Goal: Task Accomplishment & Management: Manage account settings

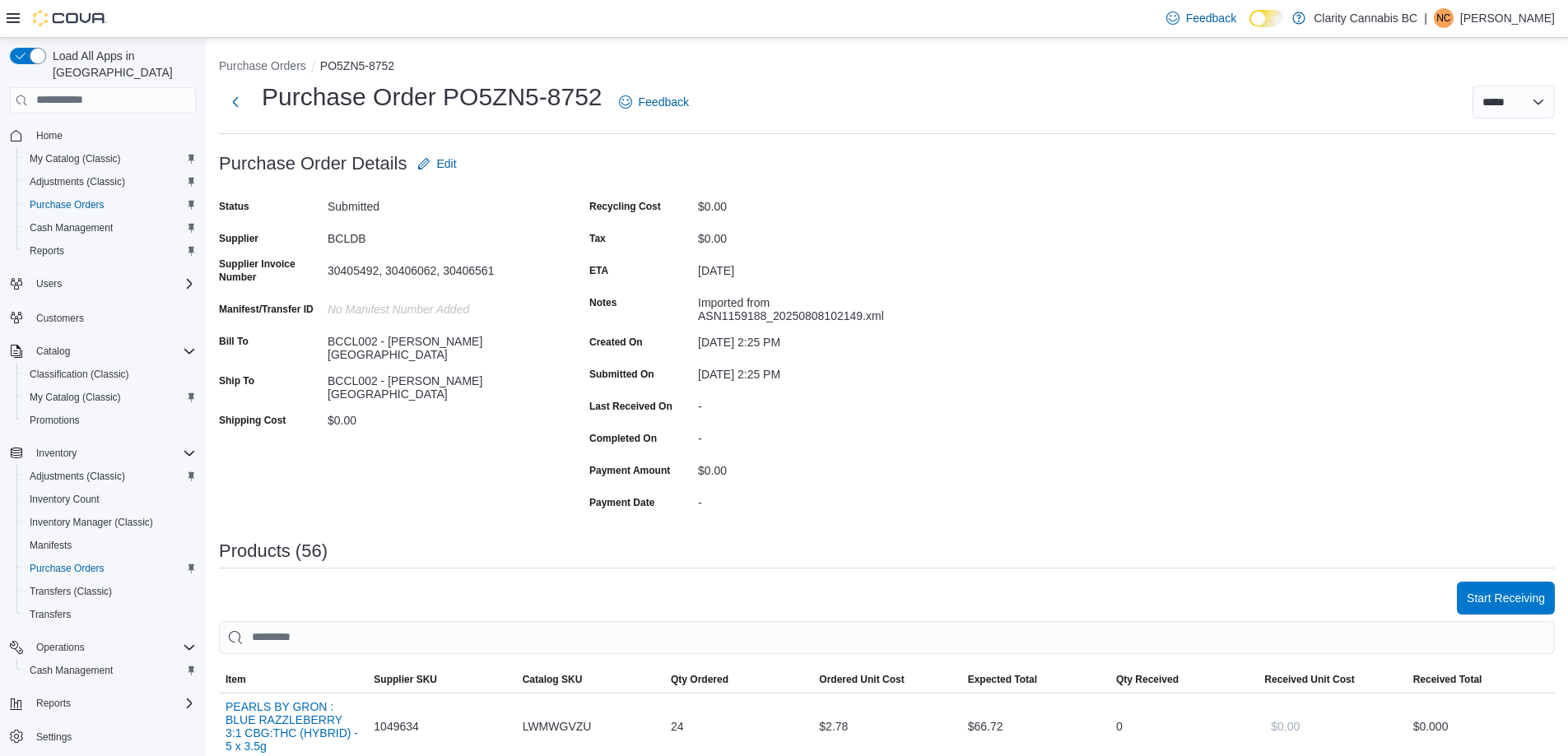
scroll to position [493, 0]
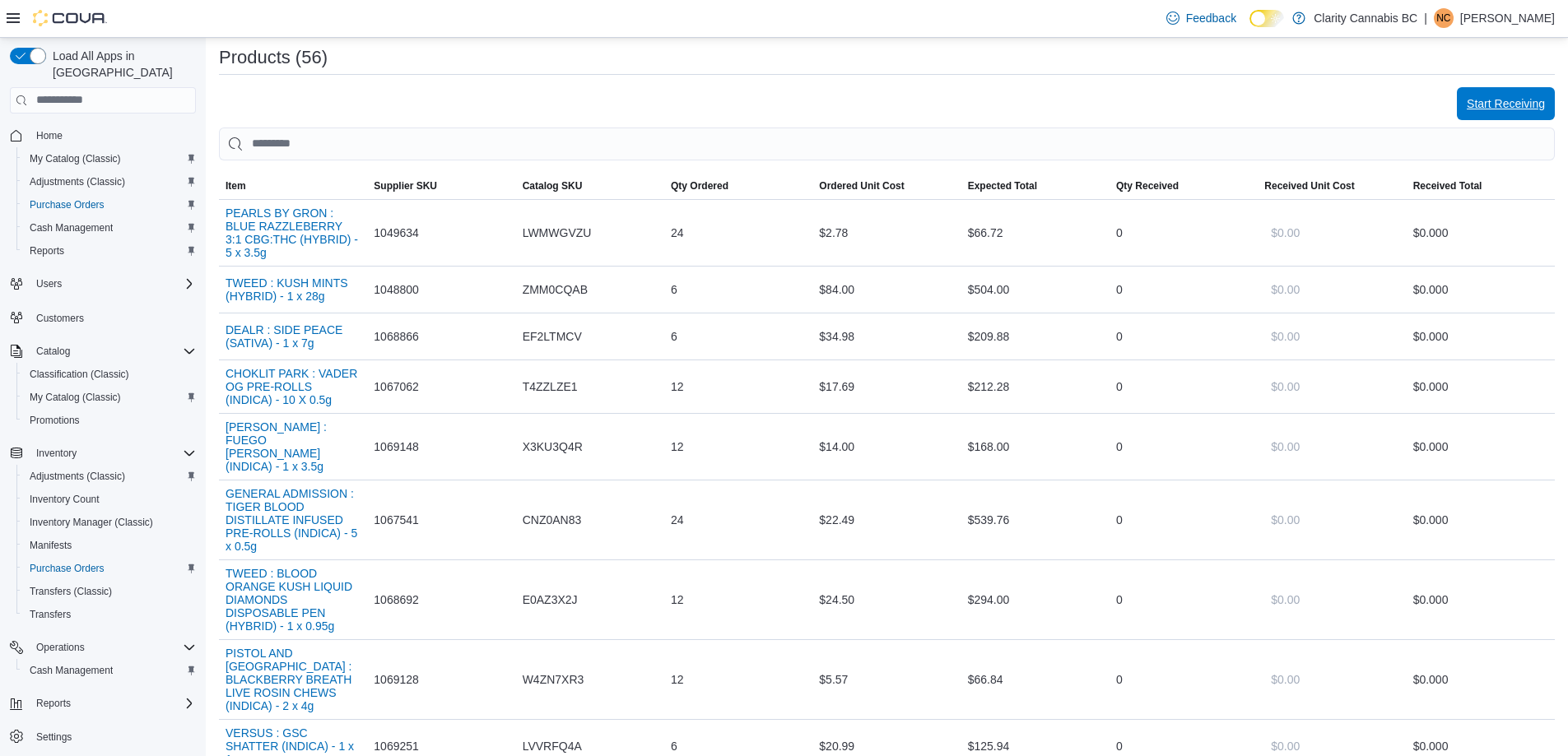
click at [1528, 99] on span "Start Receiving" at bounding box center [1506, 103] width 78 height 17
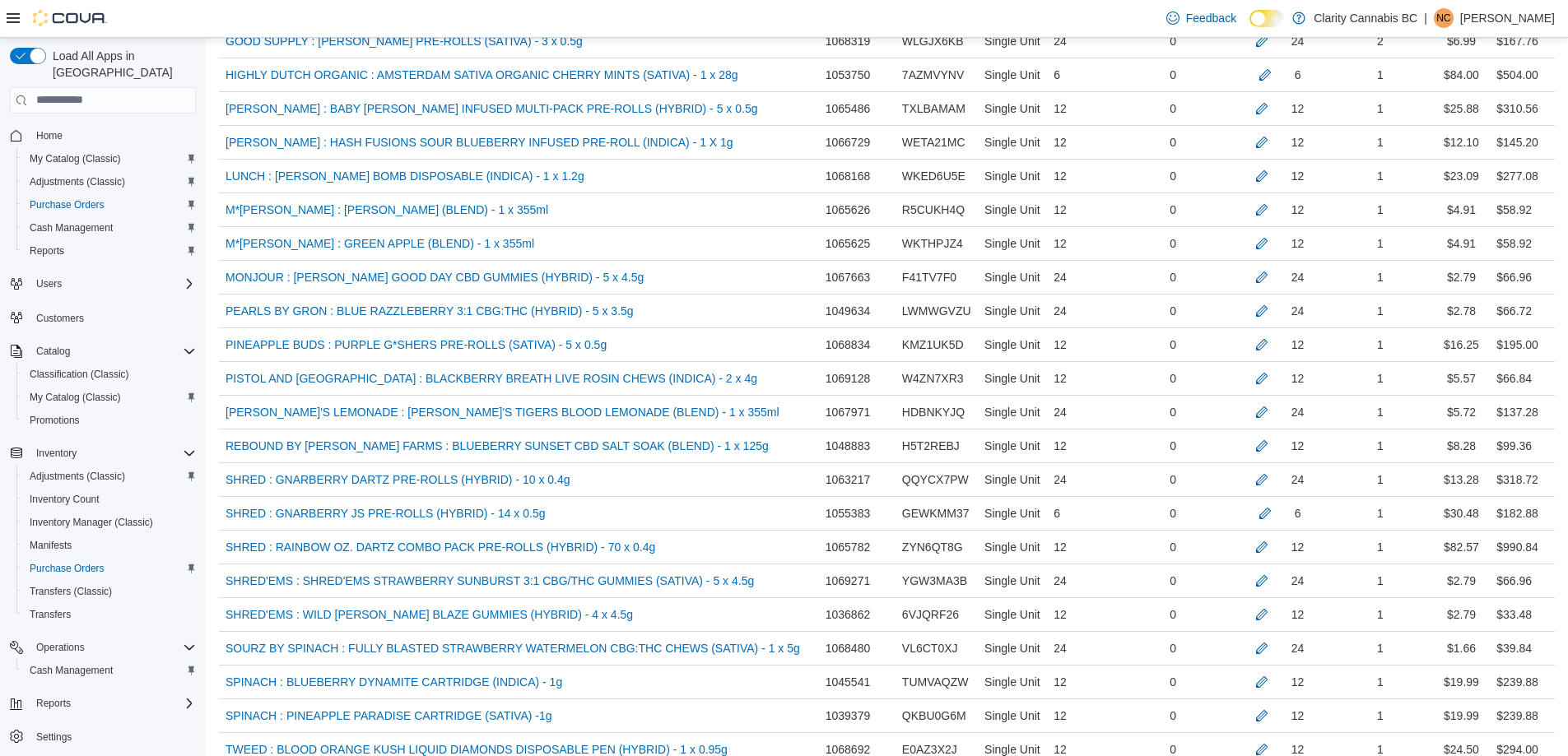
scroll to position [1919, 0]
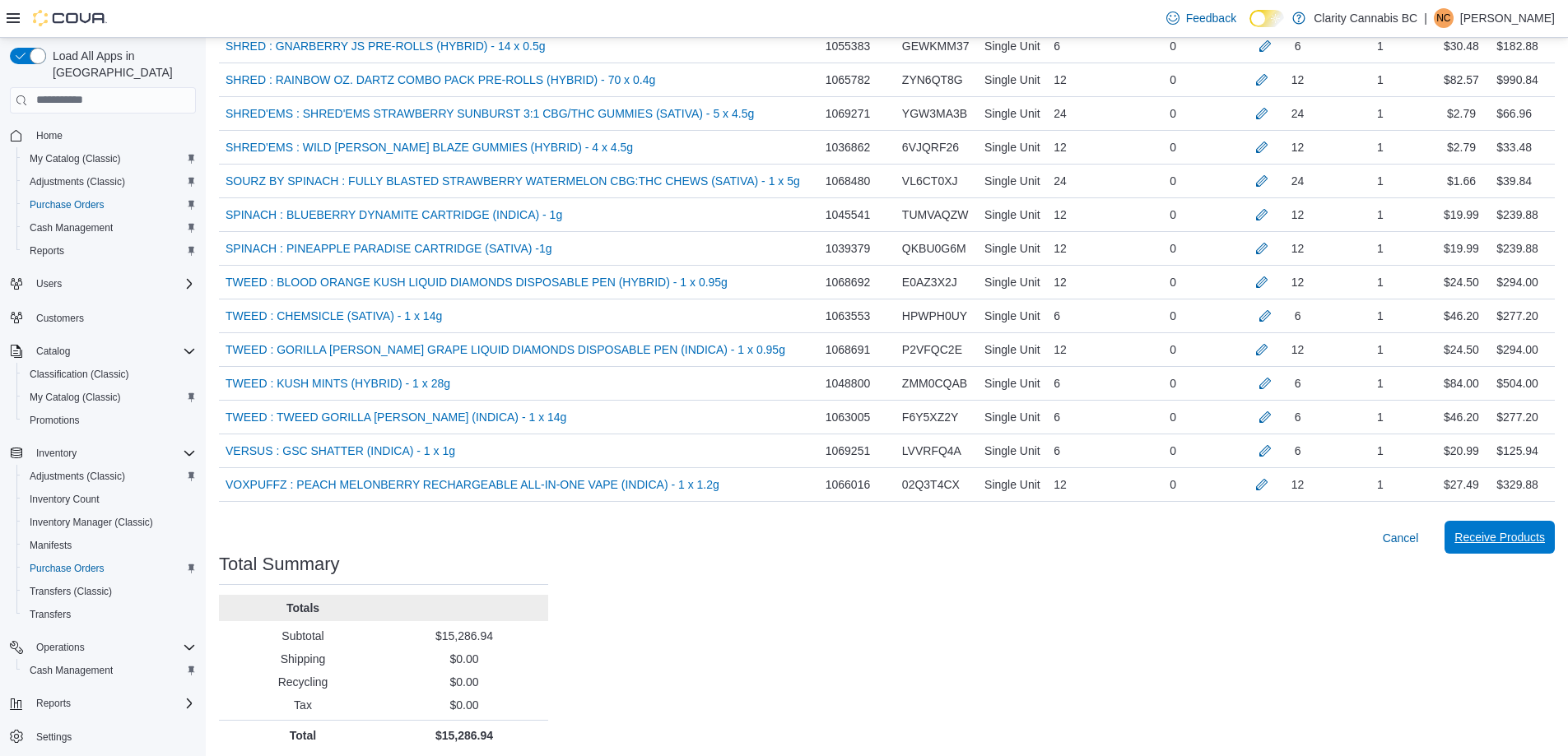
click at [1507, 529] on span "Receive Products" at bounding box center [1499, 537] width 90 height 17
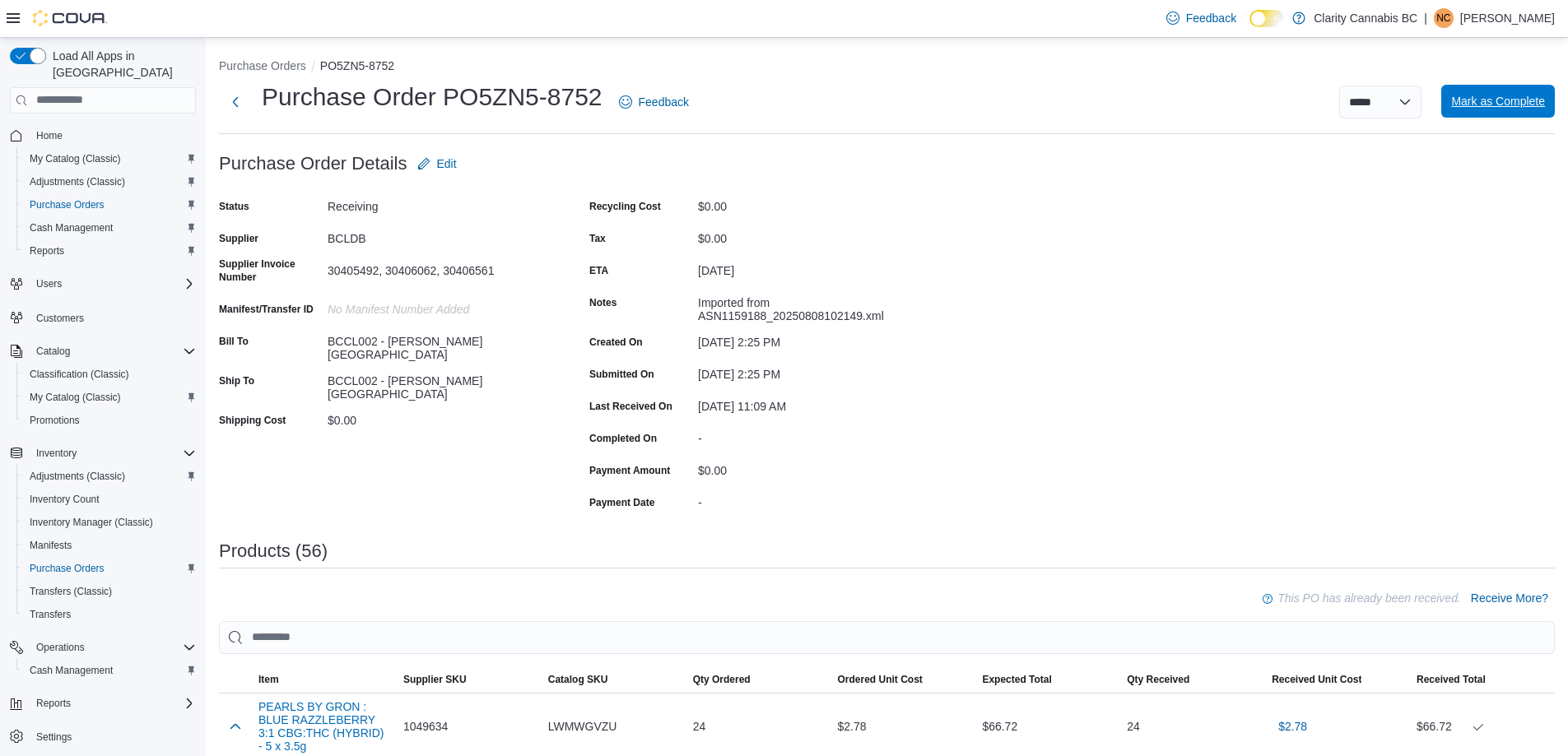
click at [1524, 112] on span "Mark as Complete" at bounding box center [1498, 101] width 94 height 33
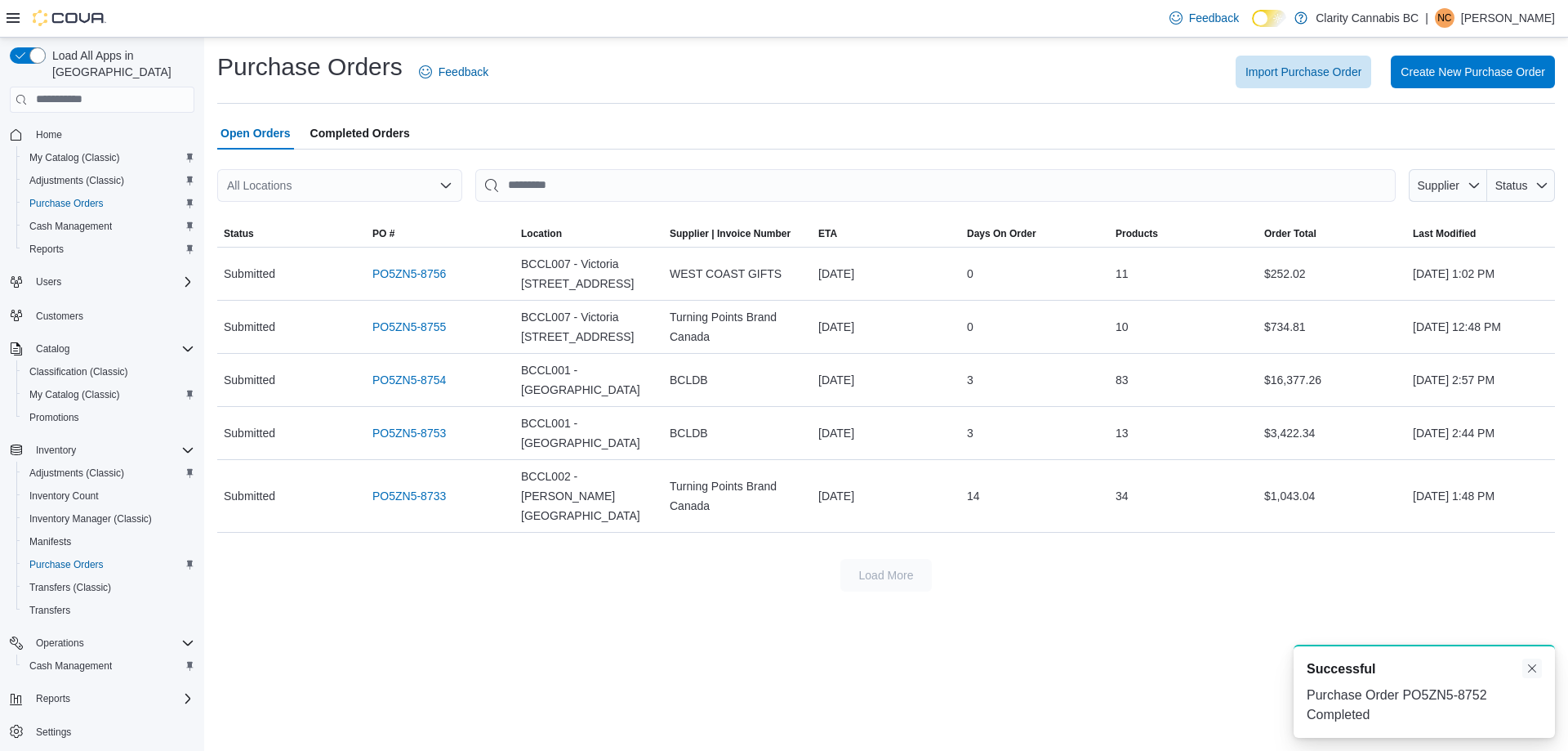
click at [1529, 675] on button "Dismiss toast" at bounding box center [1532, 668] width 19 height 19
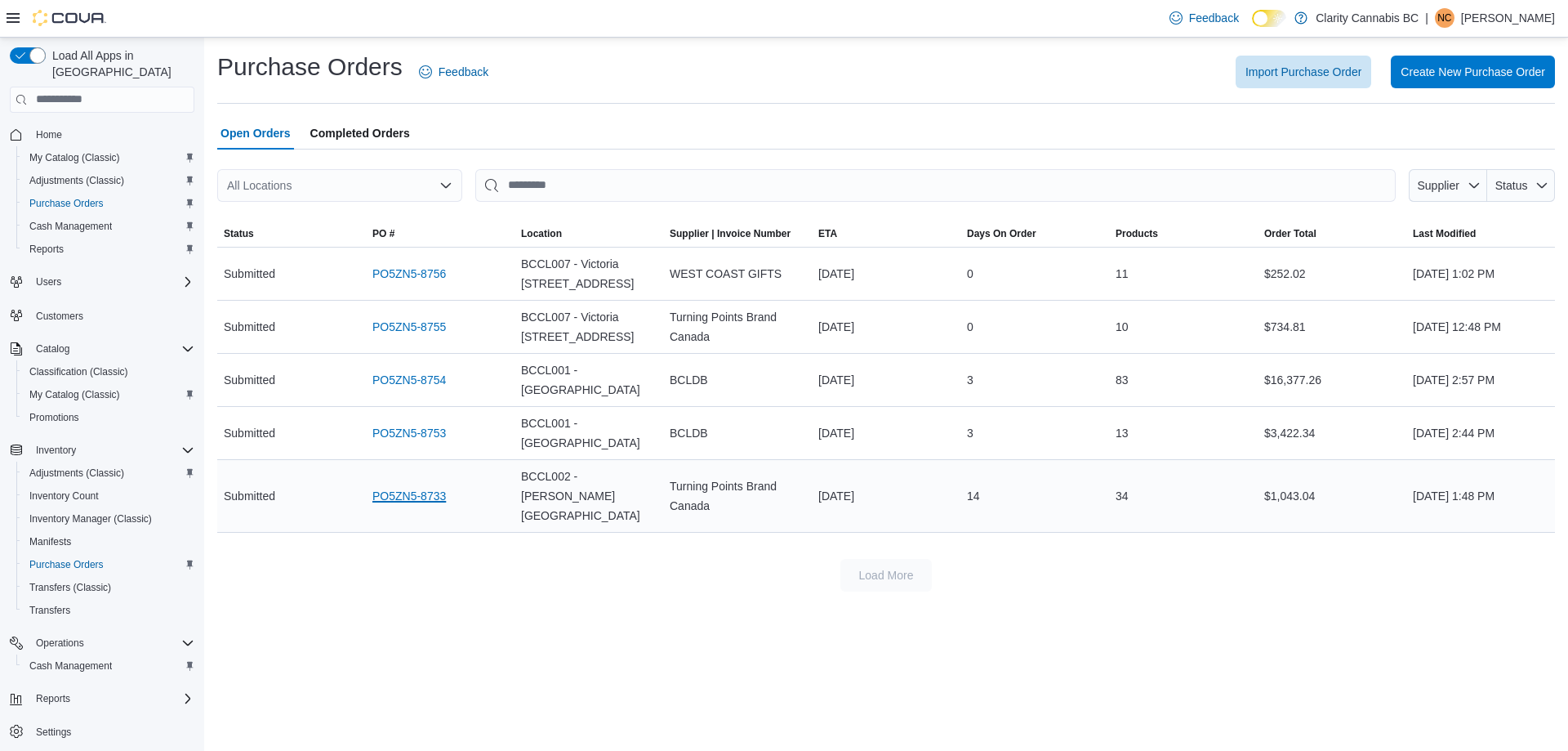
click at [422, 486] on link "PO5ZN5-8733" at bounding box center [408, 495] width 73 height 19
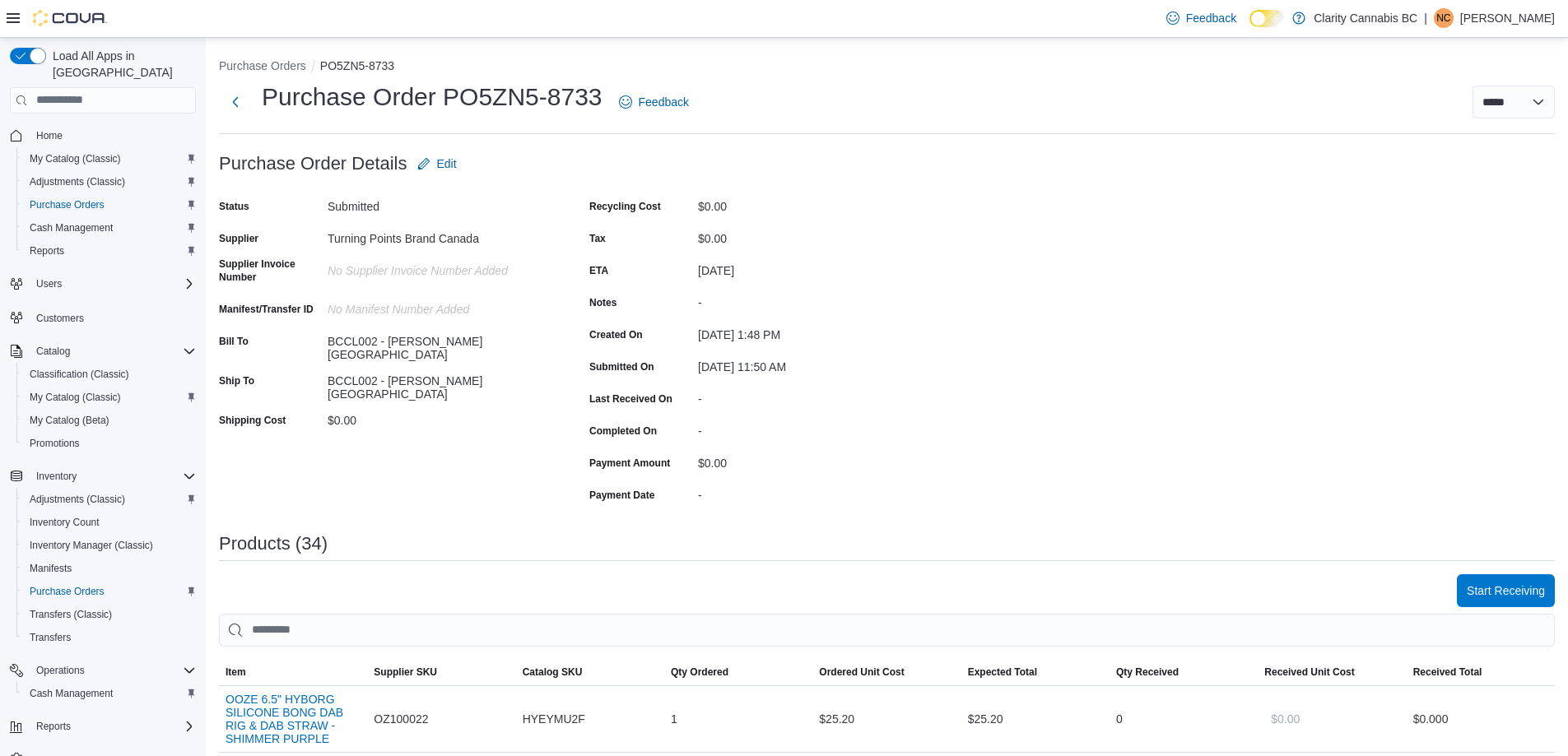
scroll to position [164, 0]
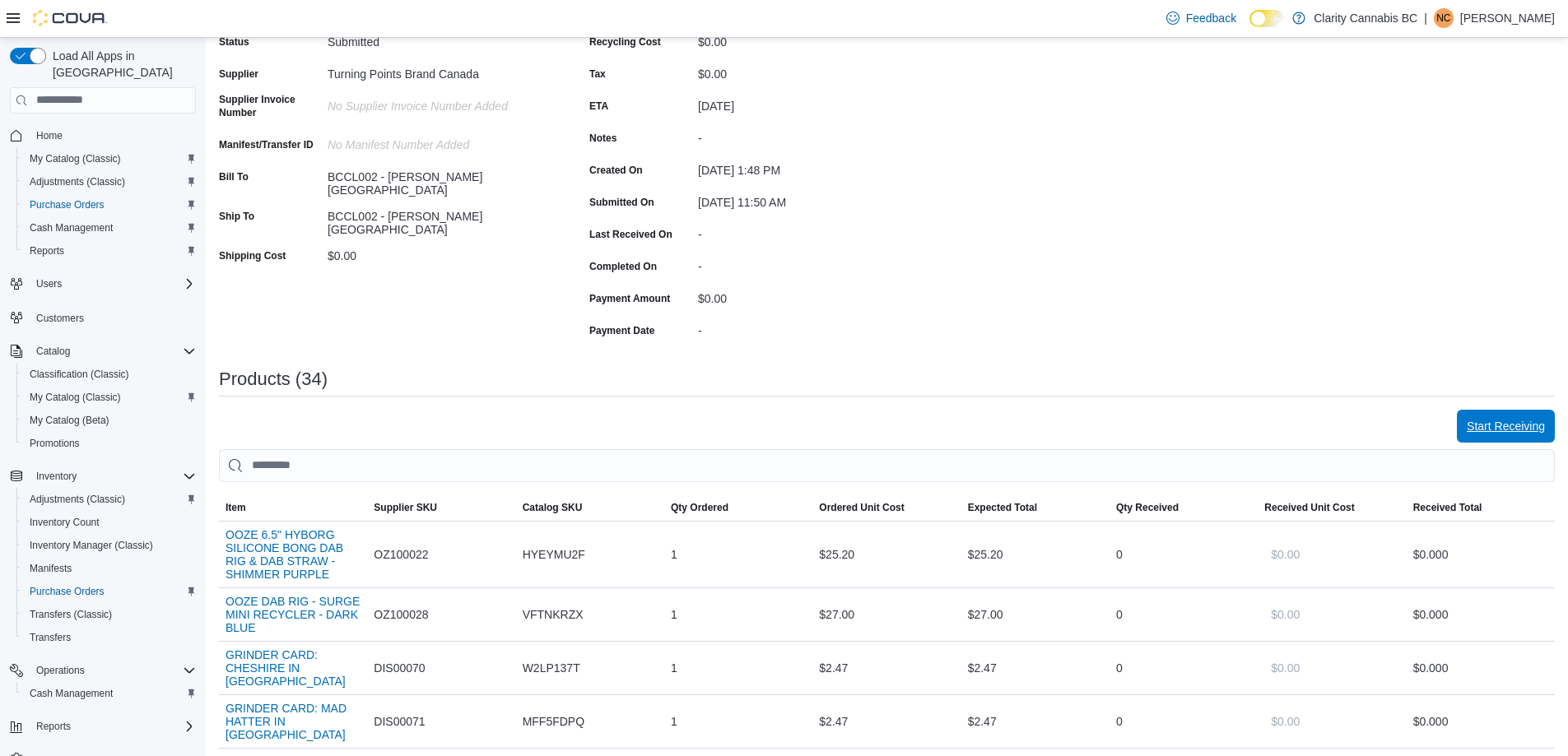
drag, startPoint x: 1484, startPoint y: 417, endPoint x: 1493, endPoint y: 417, distance: 9.0
click at [1486, 417] on span "Start Receiving" at bounding box center [1506, 425] width 78 height 33
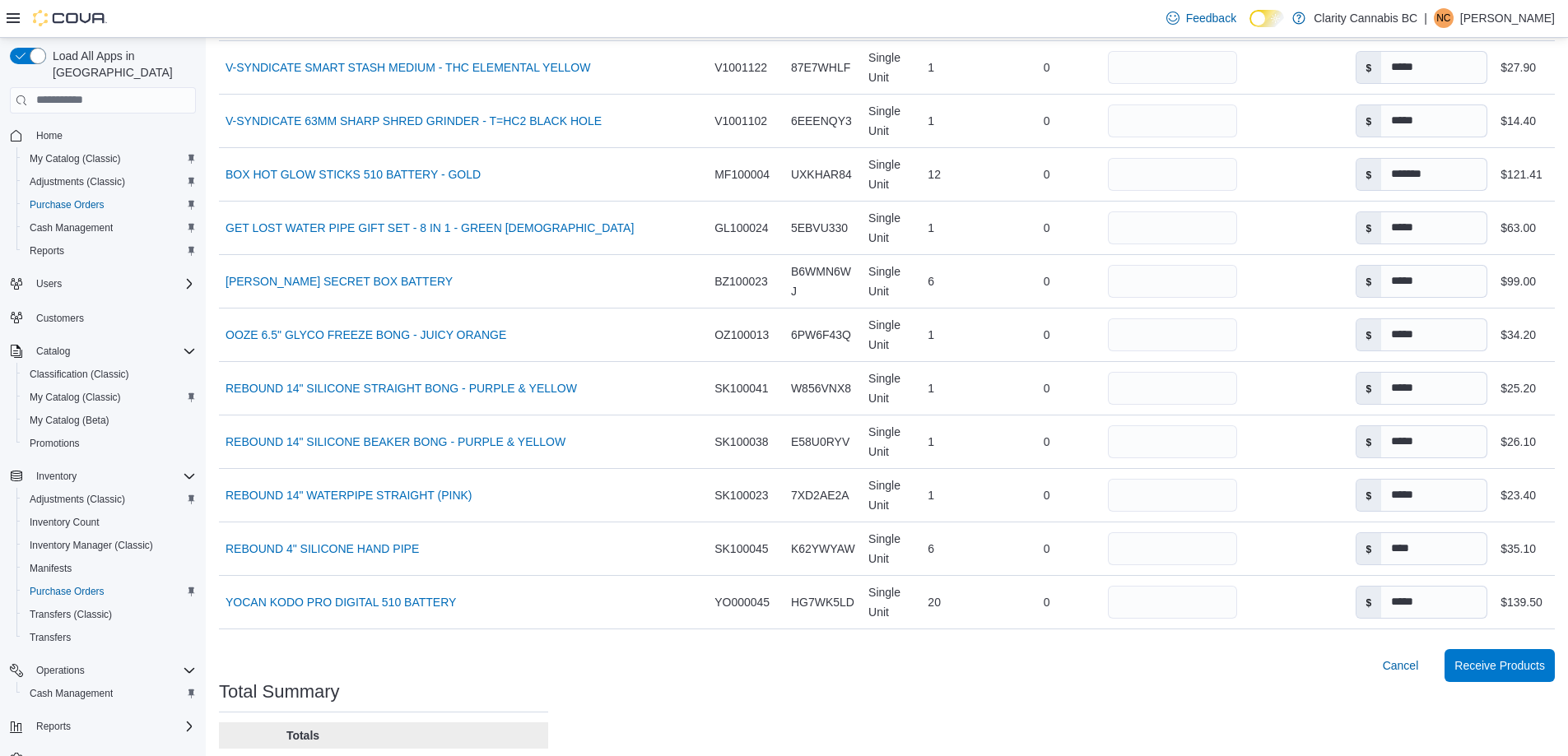
scroll to position [1855, 0]
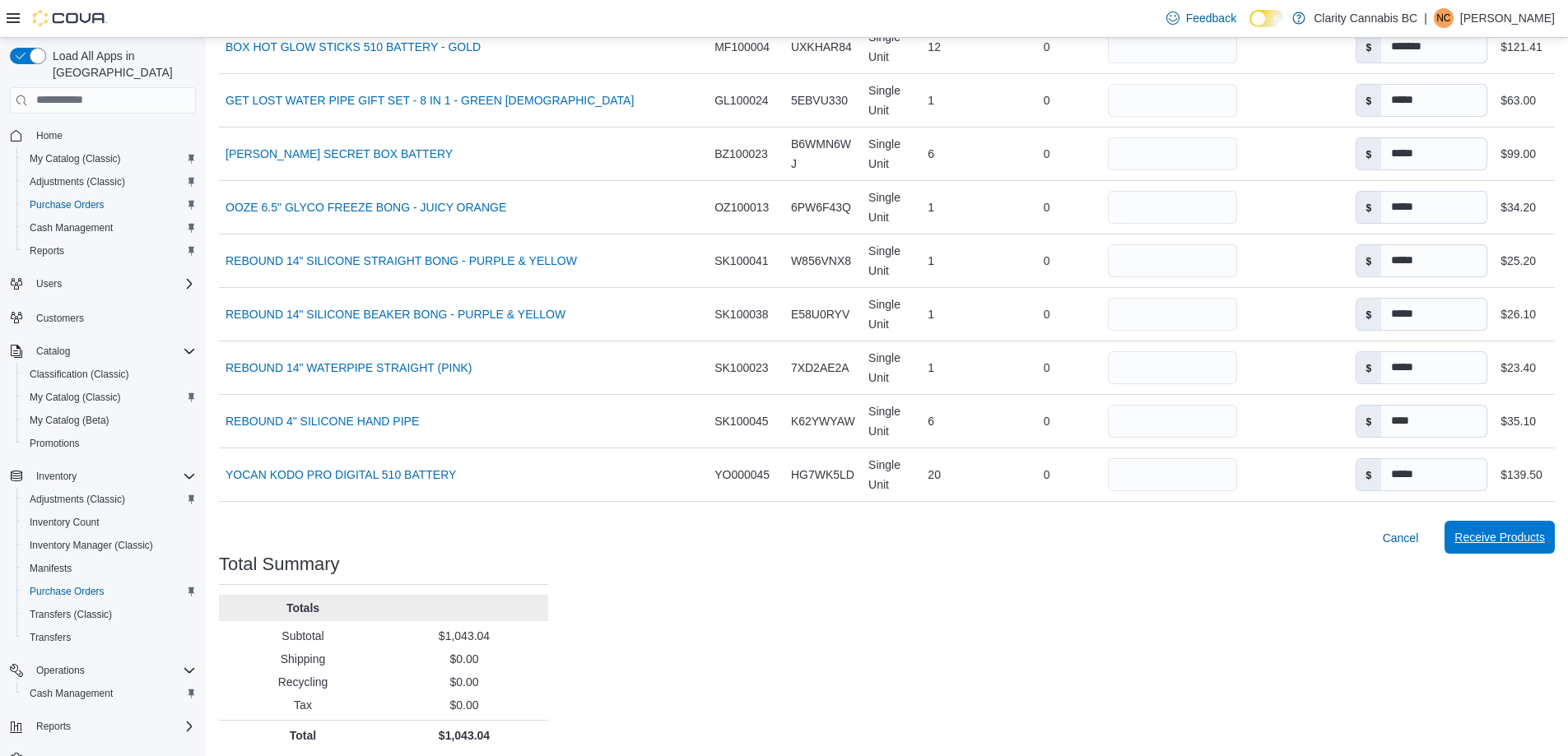
click at [1515, 521] on span "Receive Products" at bounding box center [1499, 537] width 90 height 33
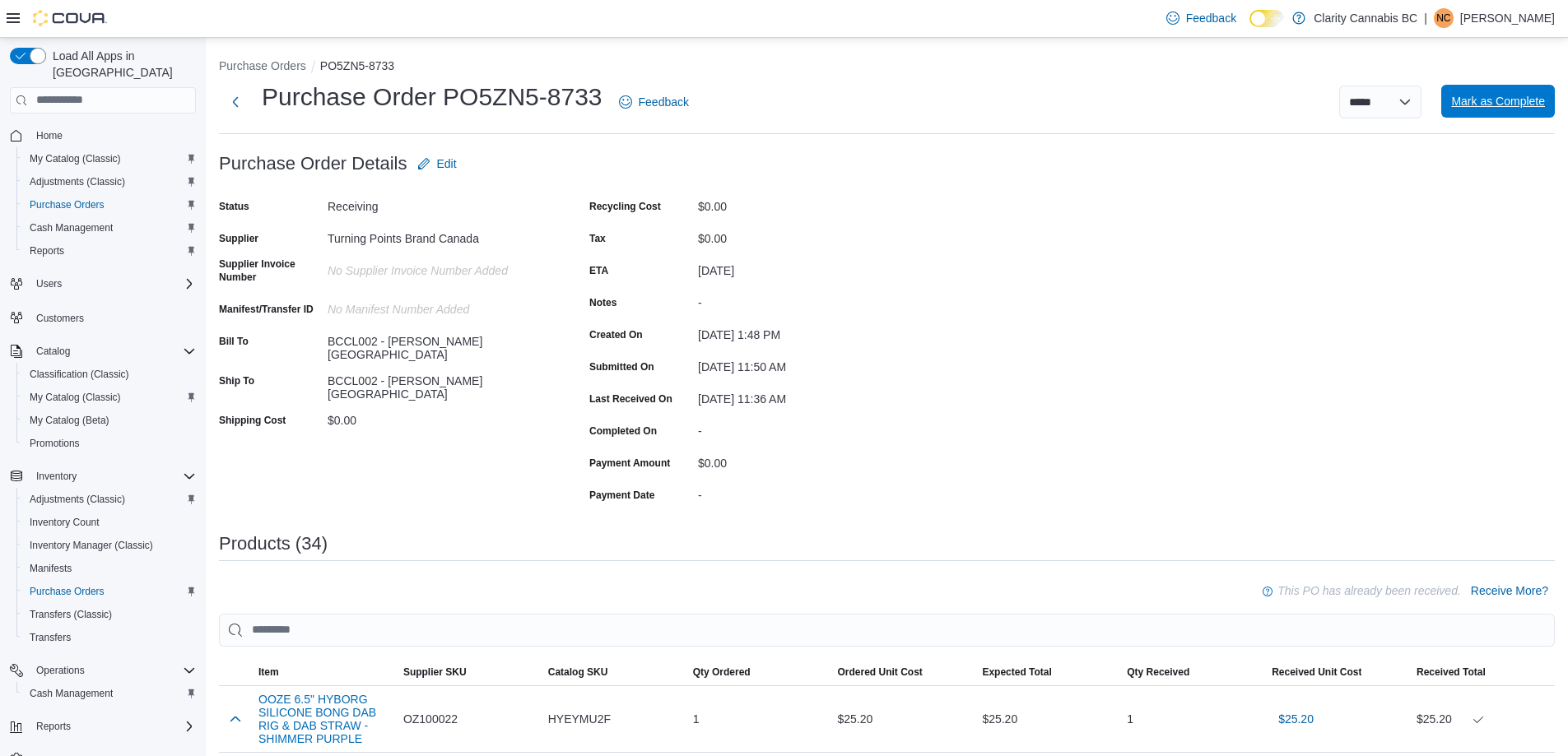
click at [1535, 97] on span "Mark as Complete" at bounding box center [1498, 102] width 94 height 17
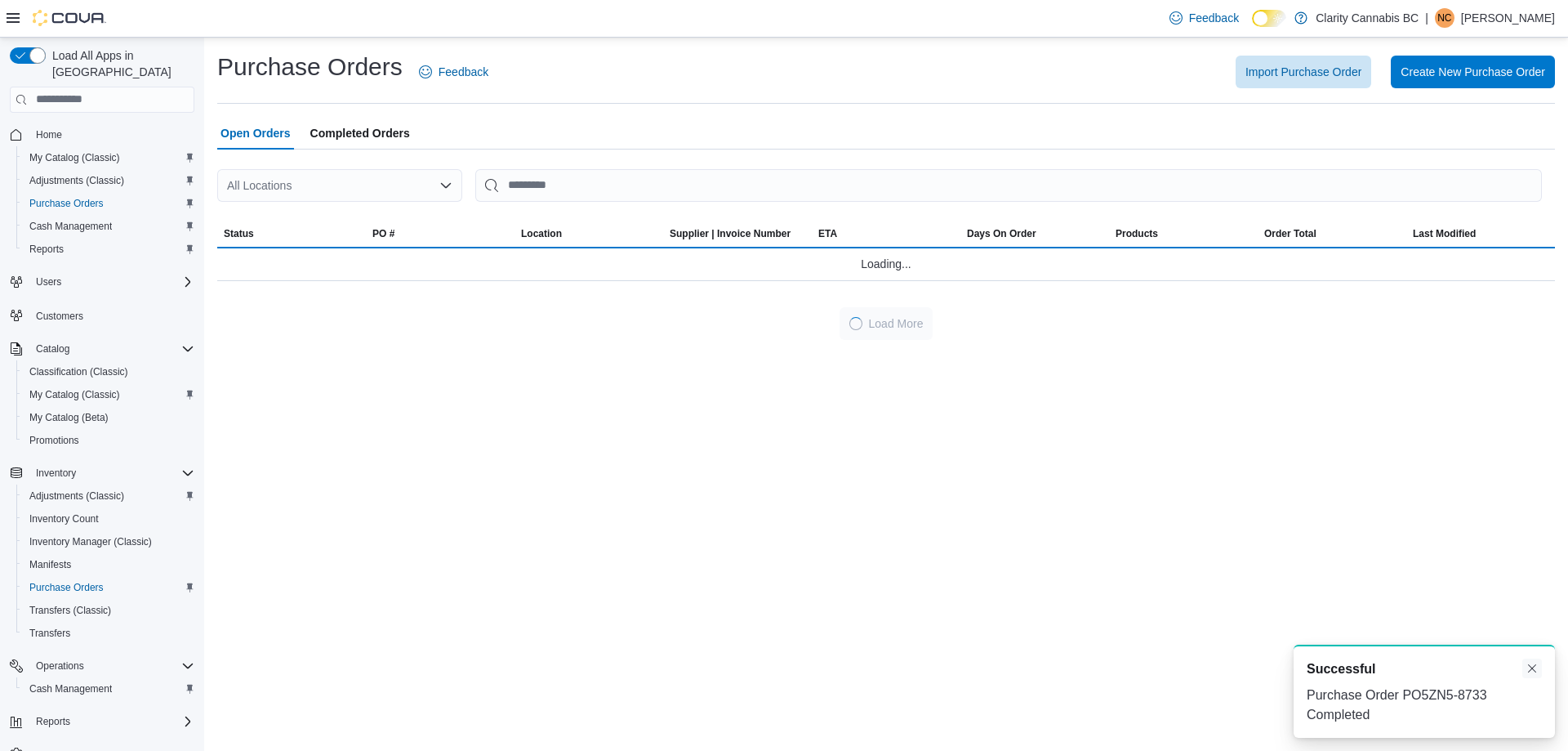
click at [1535, 670] on button "Dismiss toast" at bounding box center [1532, 668] width 19 height 19
